Goal: Task Accomplishment & Management: Manage account settings

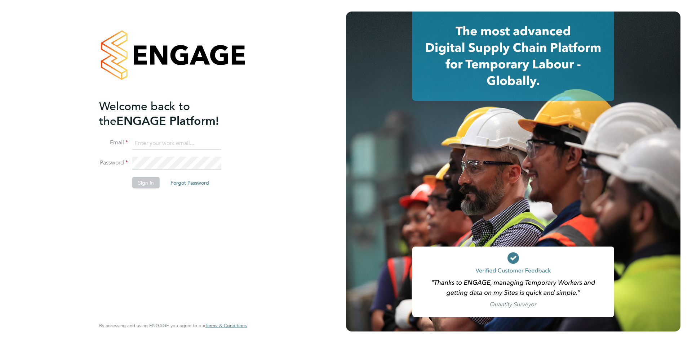
click at [184, 143] on input at bounding box center [176, 143] width 89 height 13
type input "[PERSON_NAME][EMAIL_ADDRESS][PERSON_NAME][DOMAIN_NAME]"
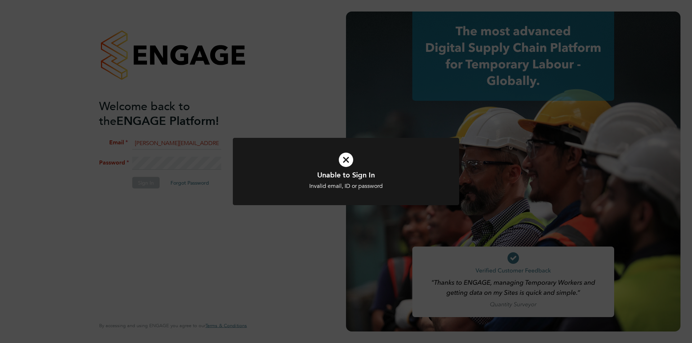
drag, startPoint x: 345, startPoint y: 157, endPoint x: 287, endPoint y: 182, distance: 62.6
click at [344, 157] on icon at bounding box center [345, 160] width 187 height 28
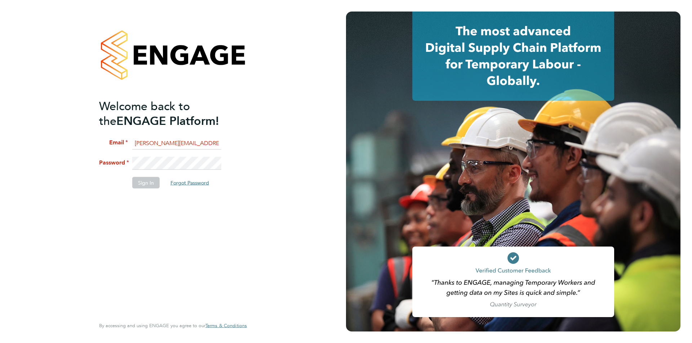
click at [180, 181] on button "Forgot Password" at bounding box center [190, 183] width 50 height 12
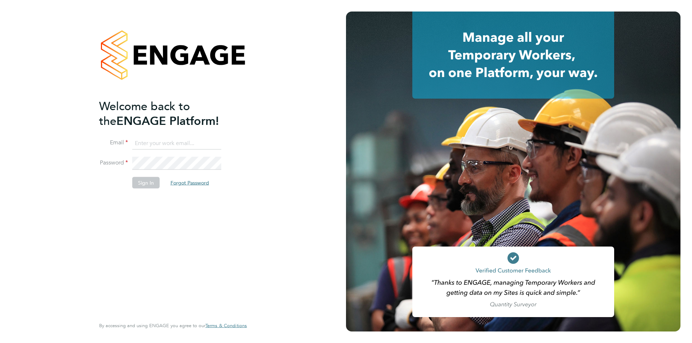
click at [184, 185] on button "Forgot Password" at bounding box center [190, 183] width 50 height 12
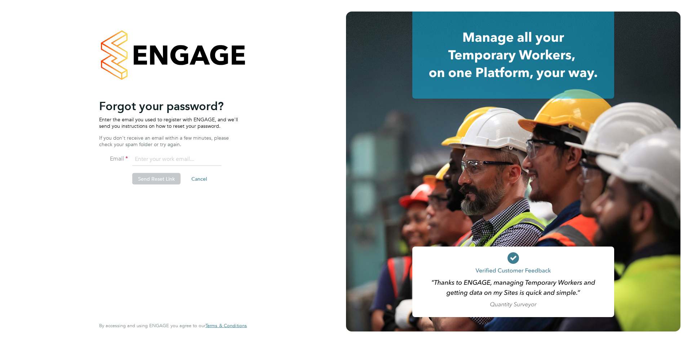
click at [178, 158] on input "email" at bounding box center [176, 159] width 89 height 13
type input "[PERSON_NAME][EMAIL_ADDRESS][PERSON_NAME][DOMAIN_NAME]"
click at [165, 179] on button "Send Reset Link" at bounding box center [156, 179] width 48 height 12
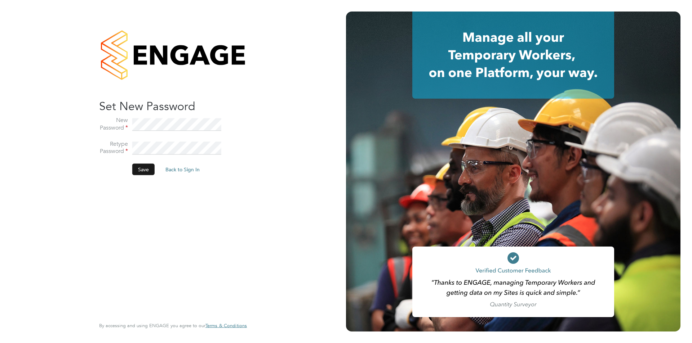
click at [142, 169] on button "Save" at bounding box center [143, 170] width 22 height 12
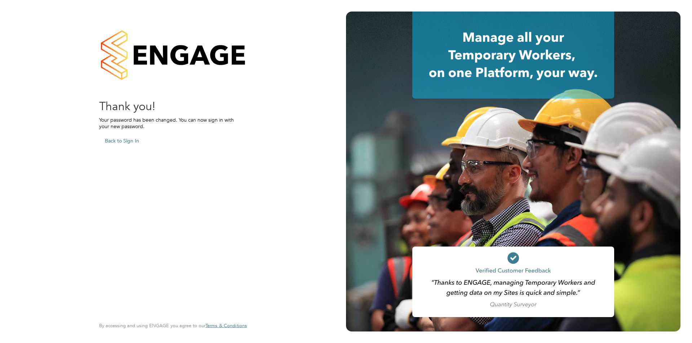
click at [119, 142] on button "Back to Sign In" at bounding box center [122, 141] width 46 height 12
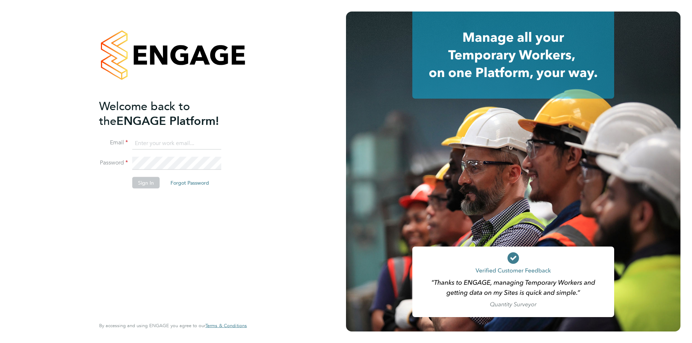
click at [143, 142] on input at bounding box center [176, 143] width 89 height 13
drag, startPoint x: 218, startPoint y: 141, endPoint x: 117, endPoint y: 129, distance: 101.6
click at [117, 129] on ng-template "Welcome back to the ENGAGE Platform! Email andrew.jordan1990@gmail.com Password…" at bounding box center [169, 147] width 141 height 97
type input "[PERSON_NAME][EMAIL_ADDRESS][PERSON_NAME][DOMAIN_NAME]"
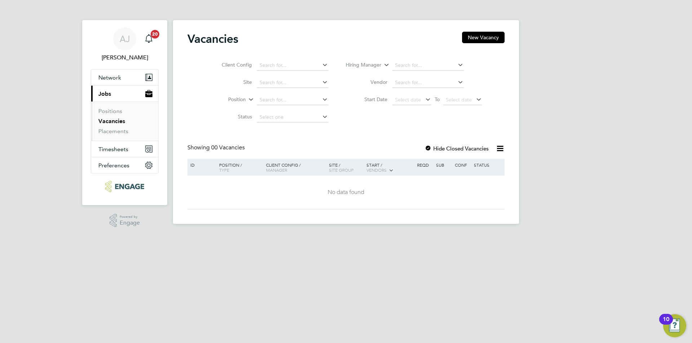
click at [113, 122] on link "Vacancies" at bounding box center [111, 121] width 27 height 7
click at [153, 33] on span "20" at bounding box center [155, 34] width 9 height 9
